Goal: Task Accomplishment & Management: Manage account settings

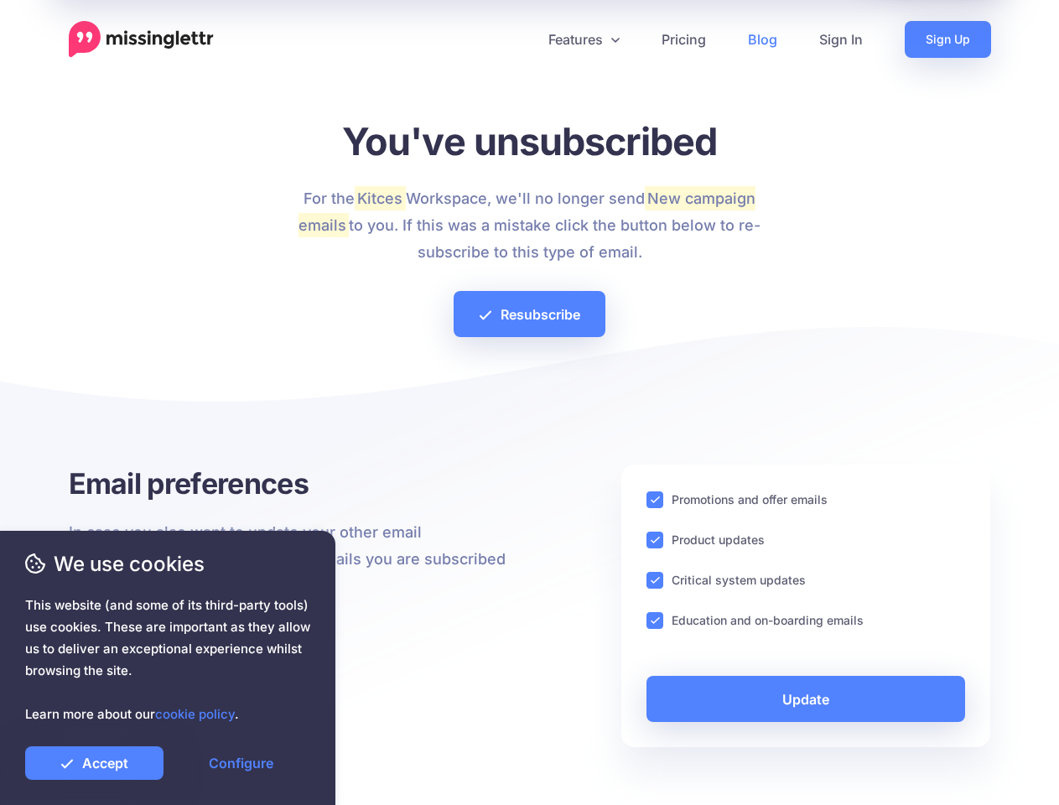
click at [529, 402] on div at bounding box center [530, 405] width 922 height 117
click at [522, 39] on icon at bounding box center [523, 39] width 8 height 8
click at [583, 39] on link "Features" at bounding box center [583, 39] width 113 height 37
click at [655, 500] on ins at bounding box center [654, 499] width 17 height 17
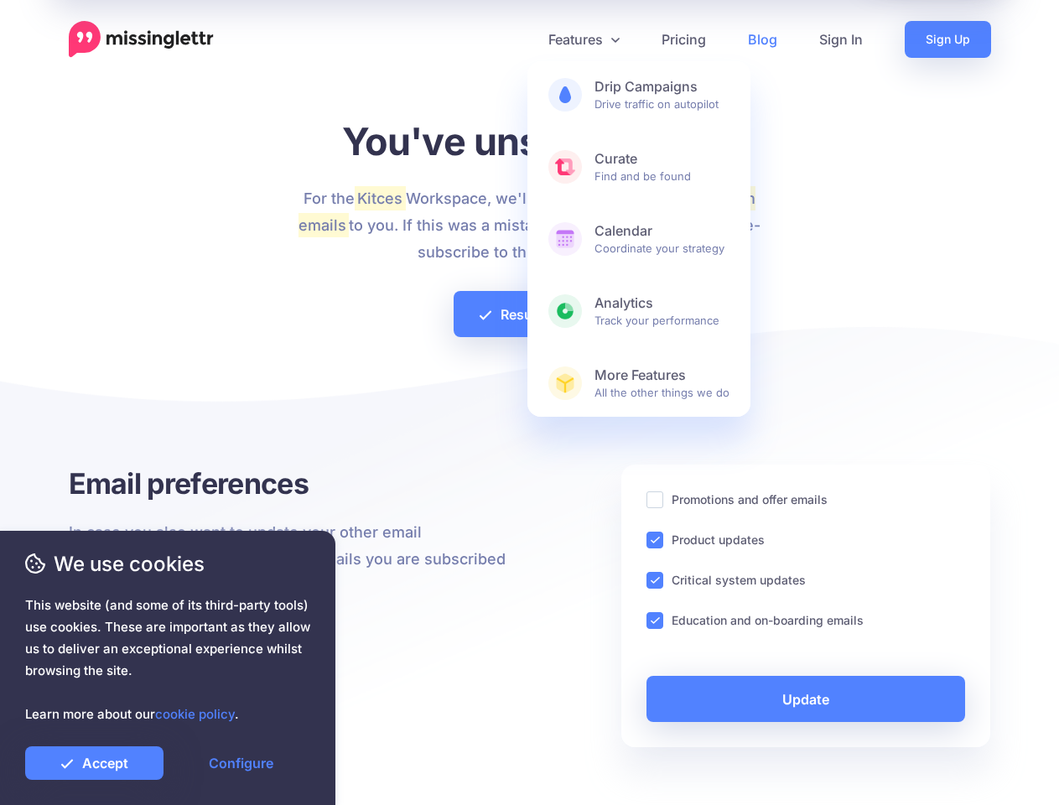
click at [655, 540] on ins at bounding box center [654, 539] width 17 height 17
click at [655, 580] on ins at bounding box center [654, 580] width 17 height 17
click at [655, 620] on ins at bounding box center [654, 620] width 17 height 17
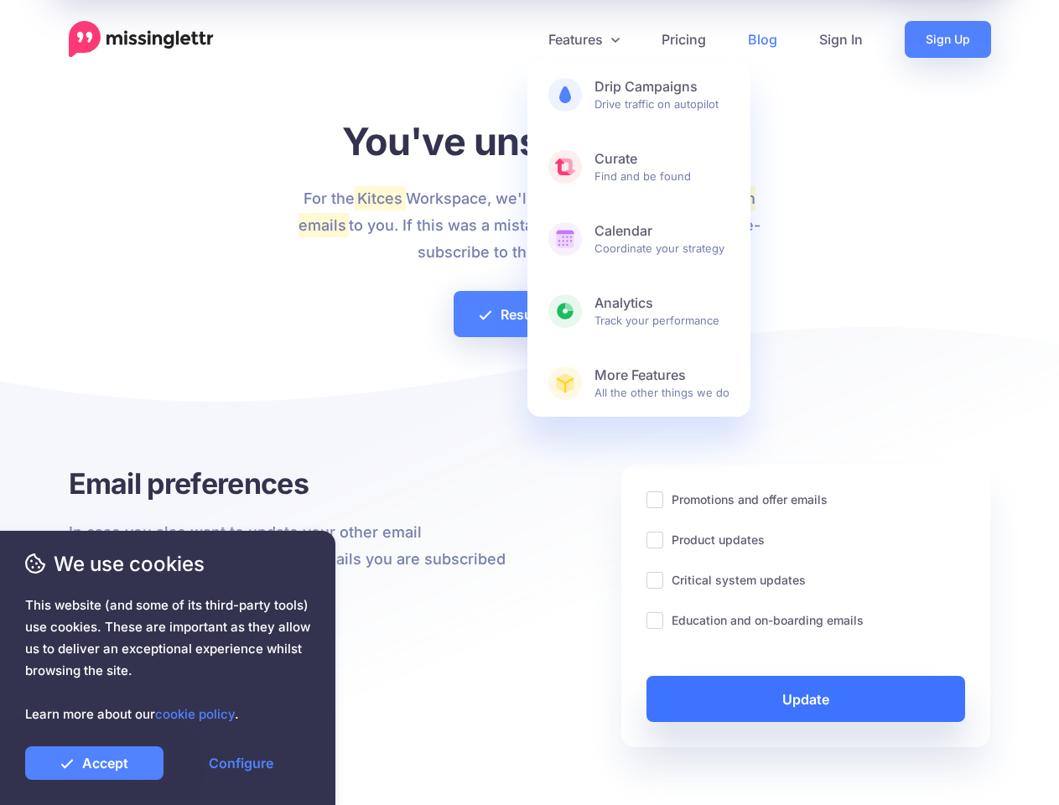
click at [806, 698] on link "Update" at bounding box center [805, 699] width 319 height 46
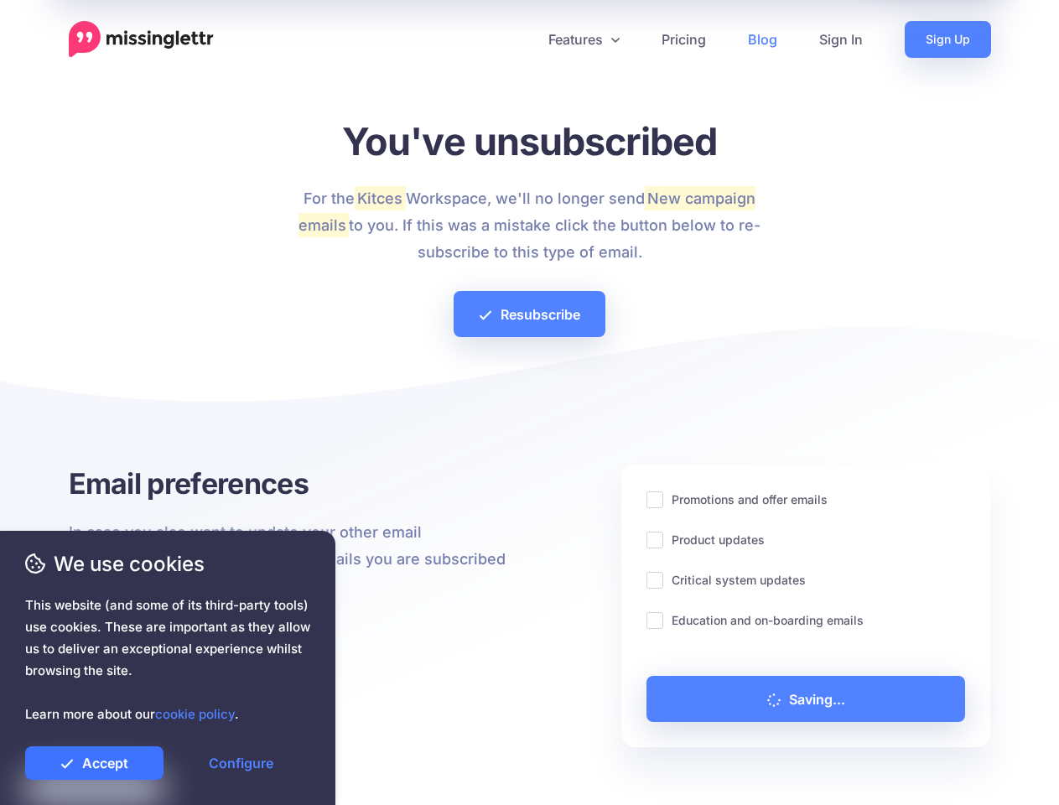
click at [94, 763] on link "Accept" at bounding box center [94, 763] width 138 height 34
click at [241, 763] on link "Configure" at bounding box center [241, 763] width 138 height 34
